Goal: Task Accomplishment & Management: Manage account settings

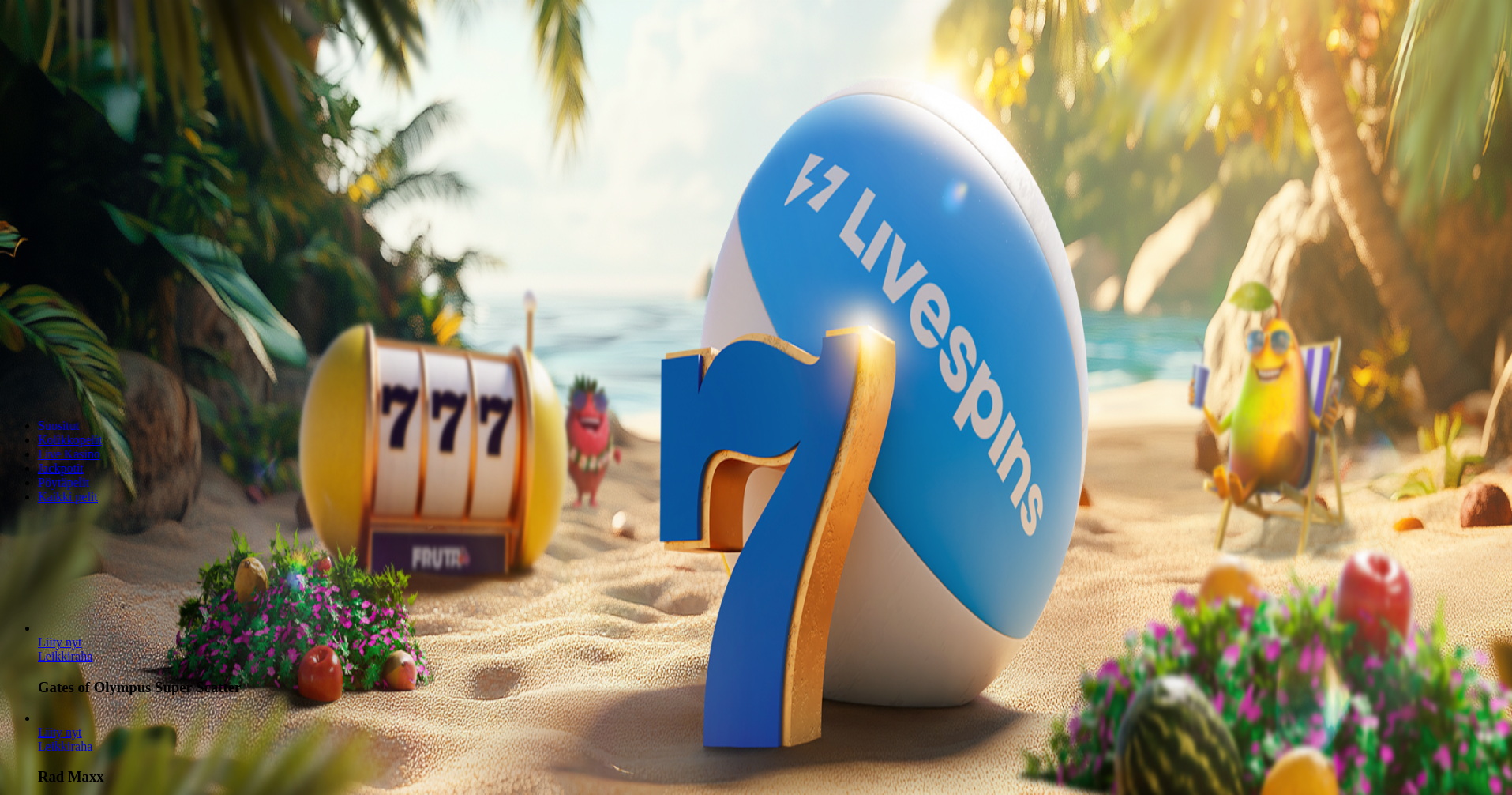
click at [90, 63] on span "Kirjaudu" at bounding box center [109, 57] width 38 height 12
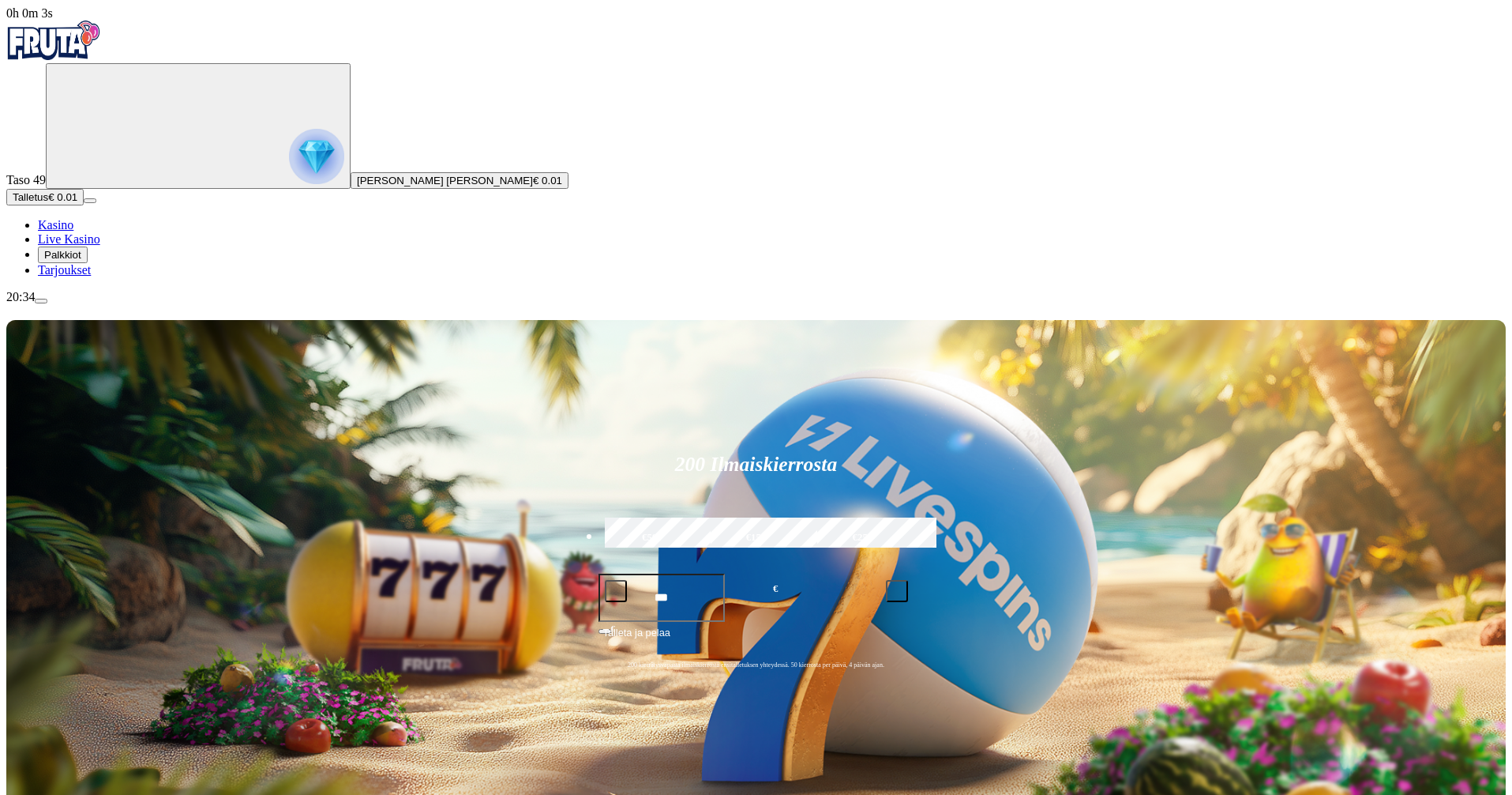
click at [81, 261] on span "Palkkiot" at bounding box center [63, 254] width 37 height 12
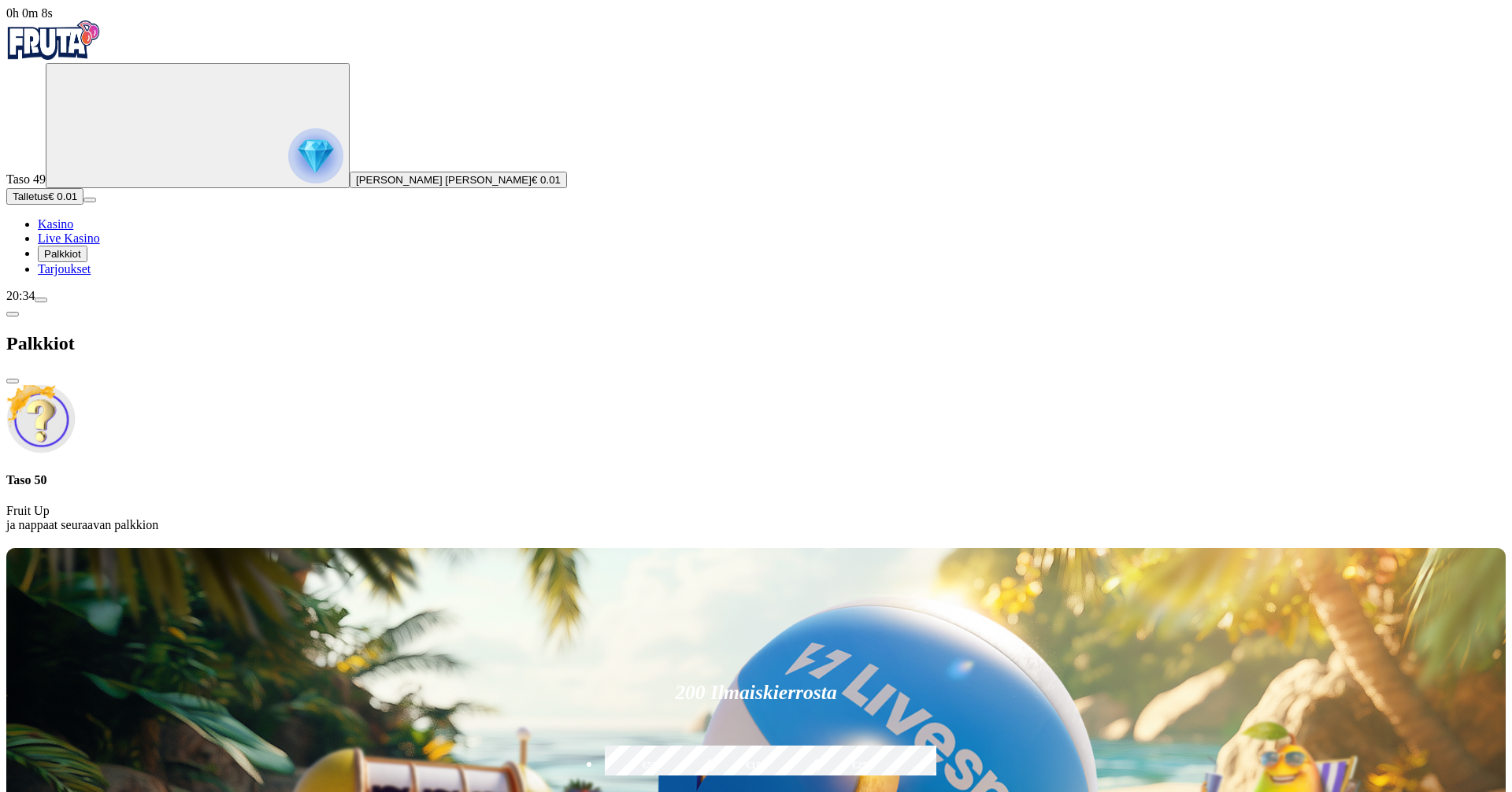
click at [73, 276] on span "Tarjoukset" at bounding box center [63, 268] width 52 height 13
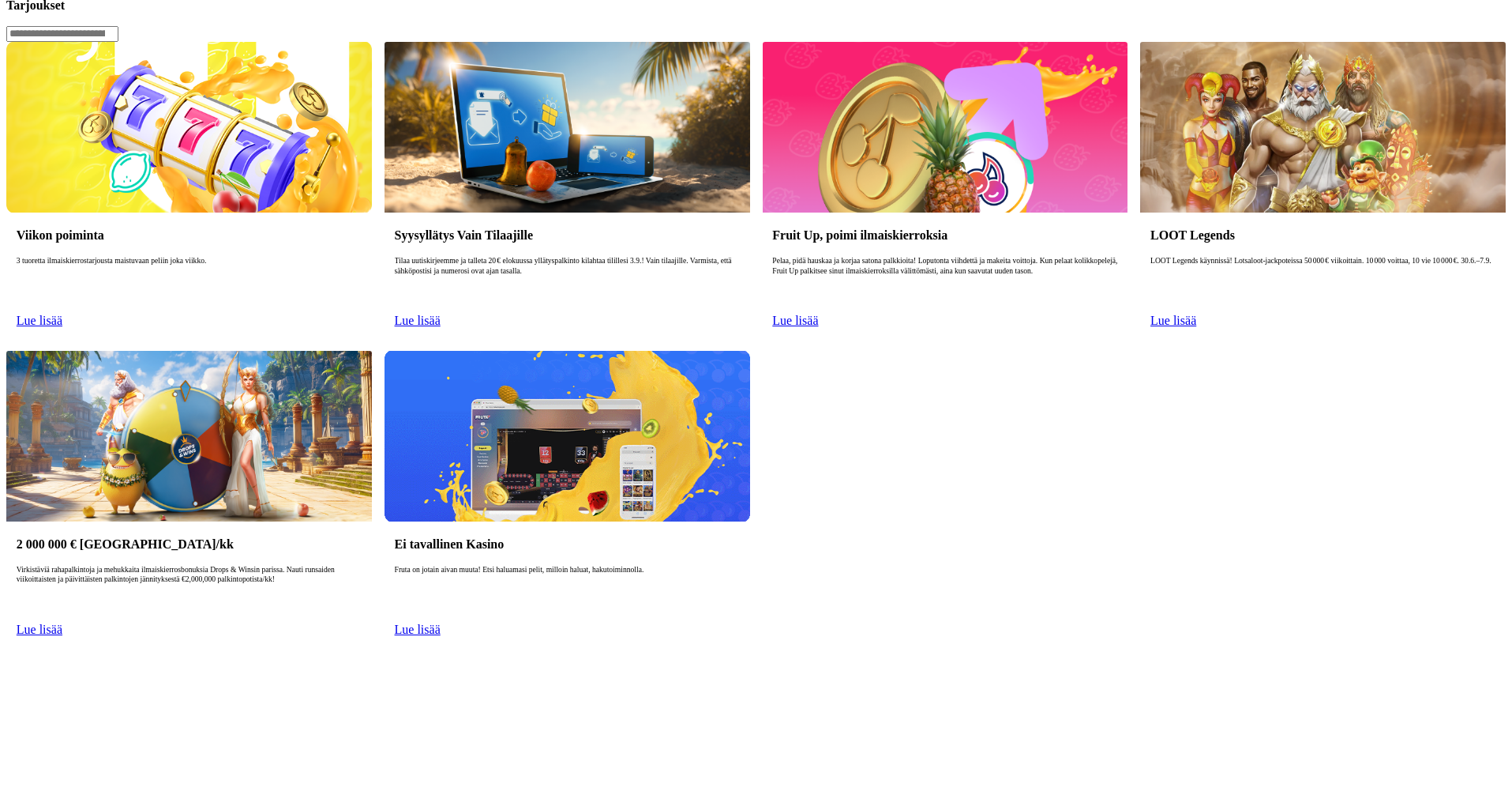
scroll to position [451, 0]
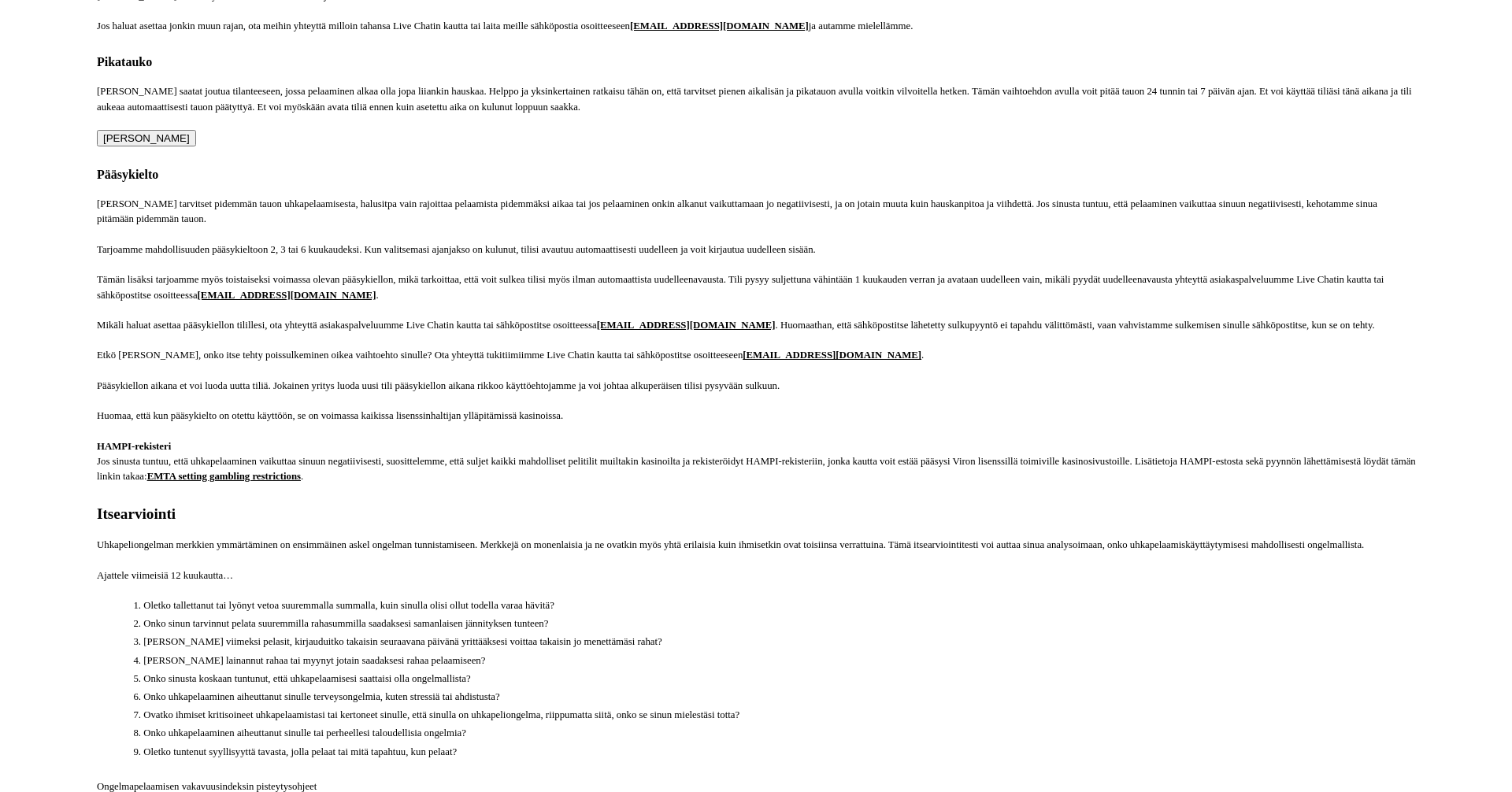
scroll to position [692, 0]
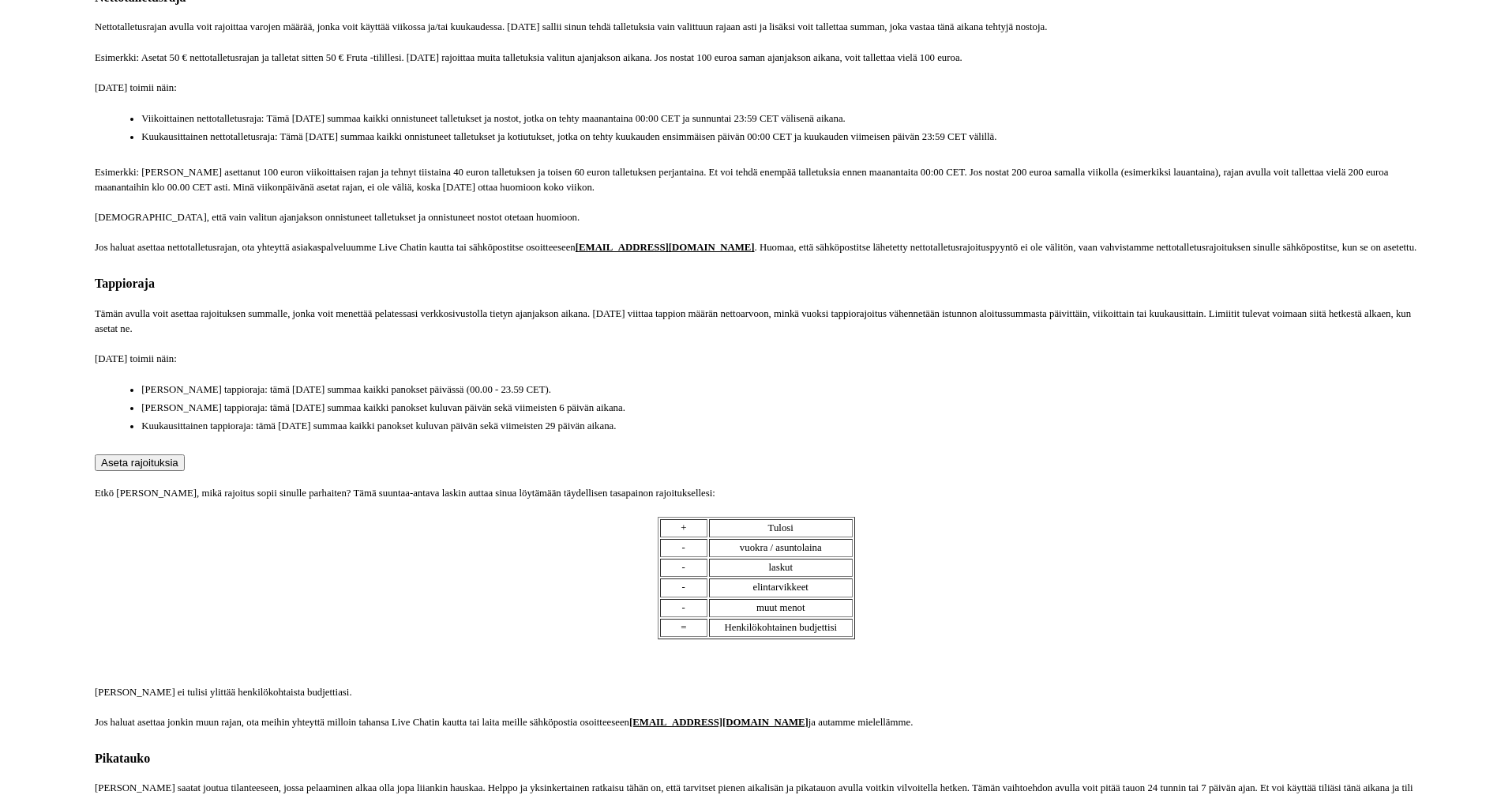
click at [178, 468] on span "Aseta rajoituksia" at bounding box center [139, 462] width 78 height 12
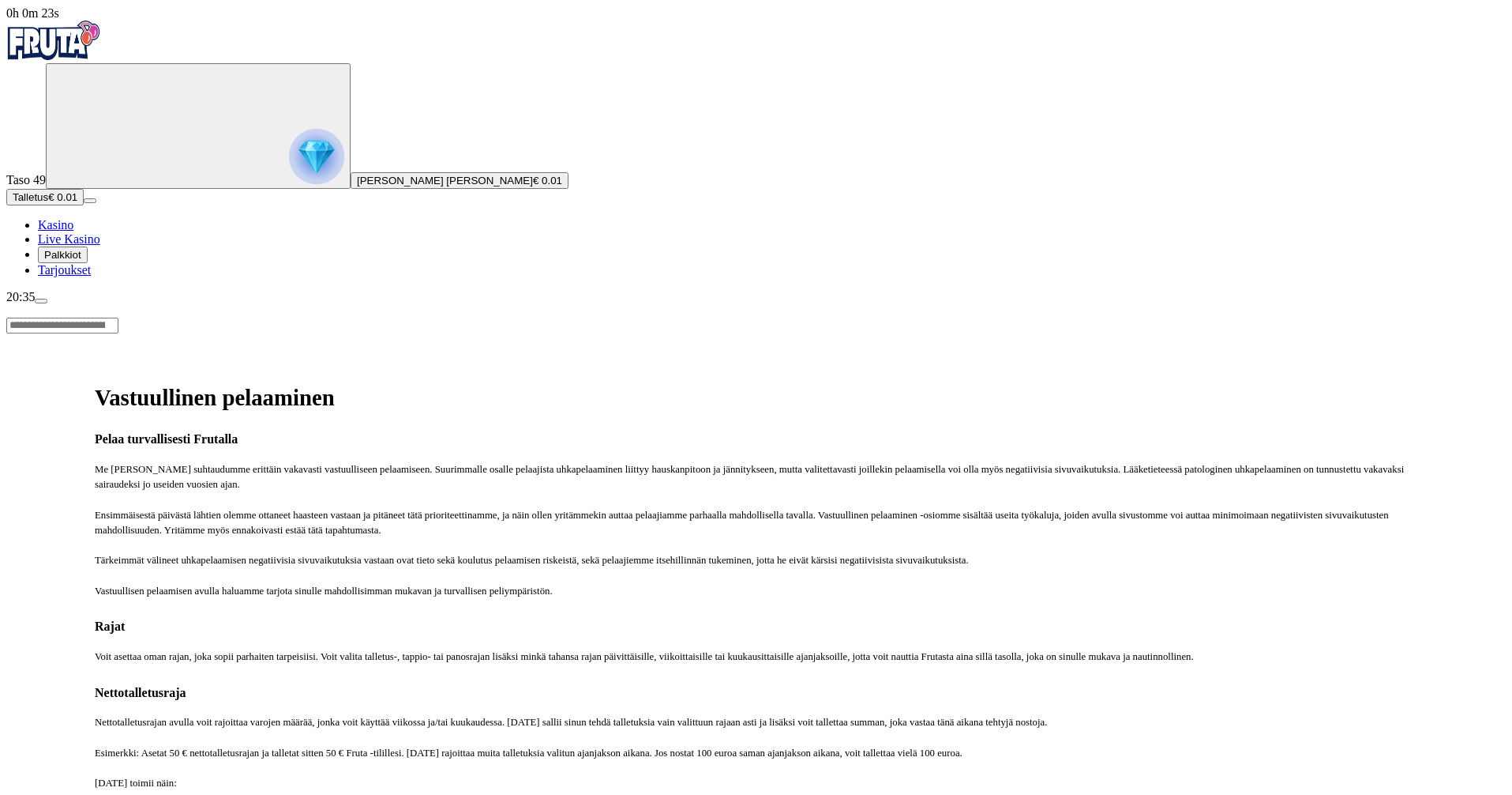
click at [79, 277] on nav "Kasino Live Kasino Palkkiot Tarjoukset" at bounding box center [756, 247] width 1500 height 59
click at [73, 231] on span "Kasino" at bounding box center [55, 224] width 36 height 13
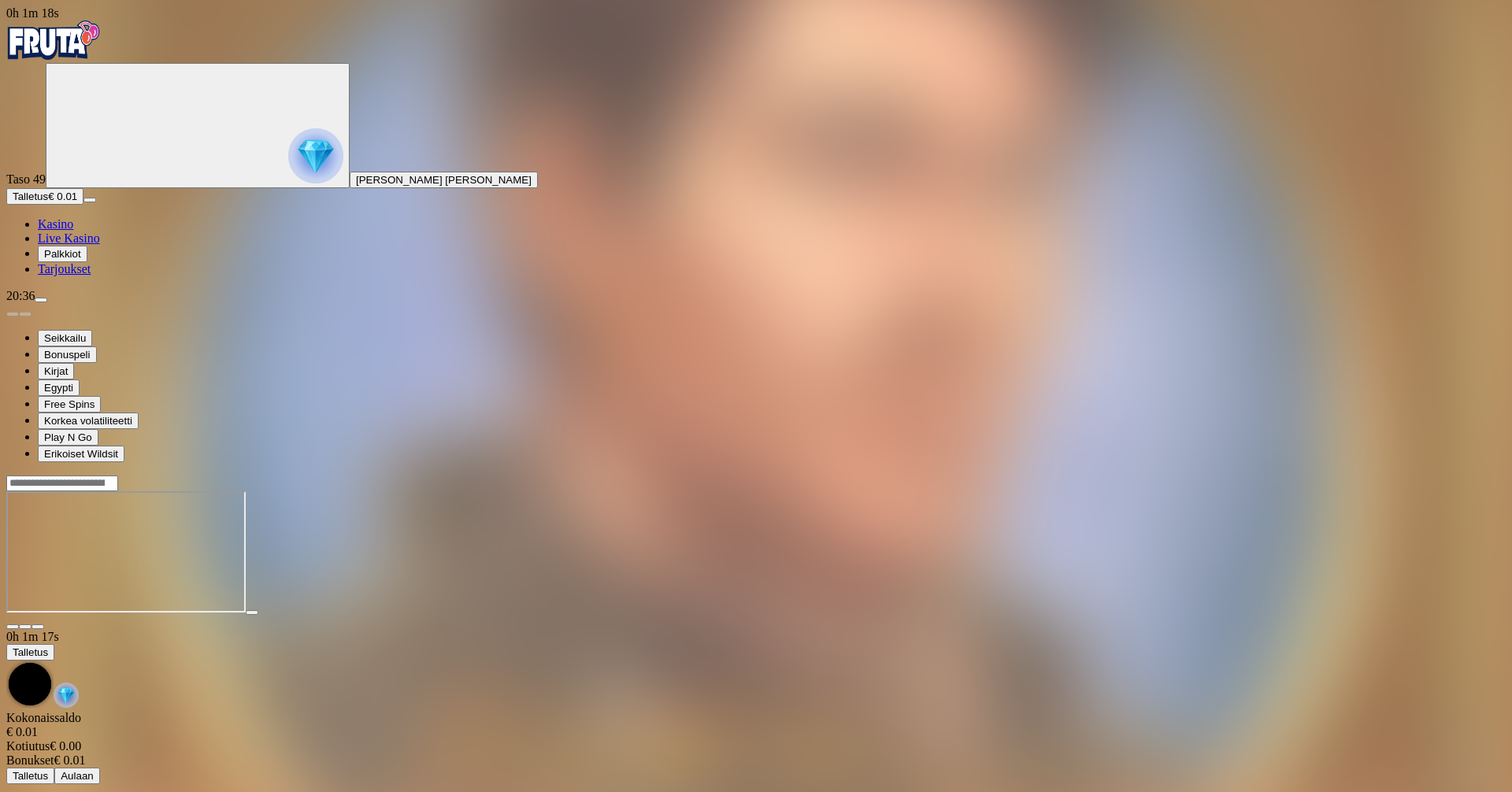
click at [41, 300] on span "menu icon" at bounding box center [41, 300] width 0 height 0
